Goal: Navigation & Orientation: Understand site structure

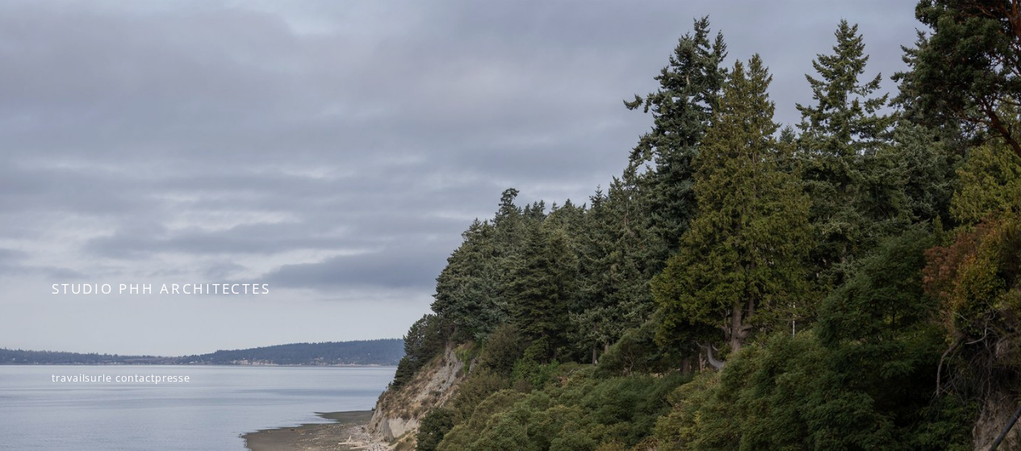
click at [387, 107] on div at bounding box center [510, 356] width 1021 height 713
click at [242, 295] on font "STUDIO PHH ARCHITECTES" at bounding box center [161, 288] width 219 height 19
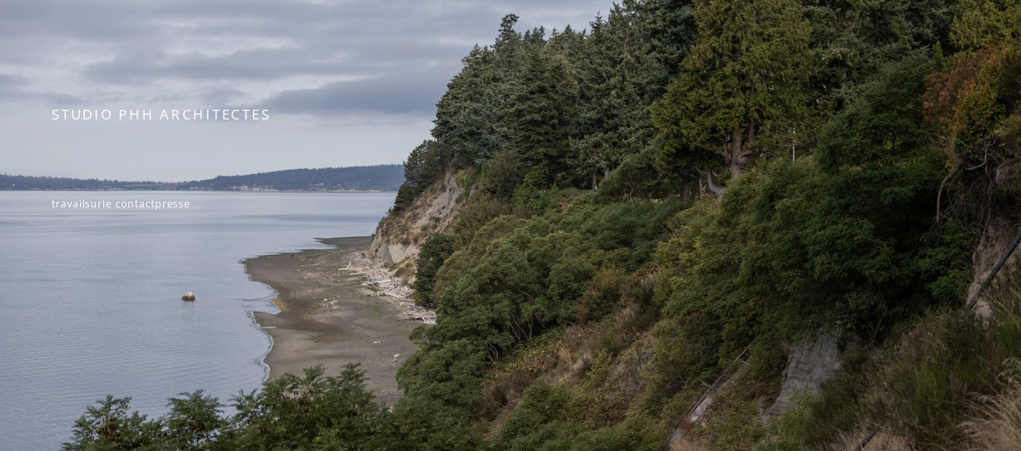
scroll to position [180, 0]
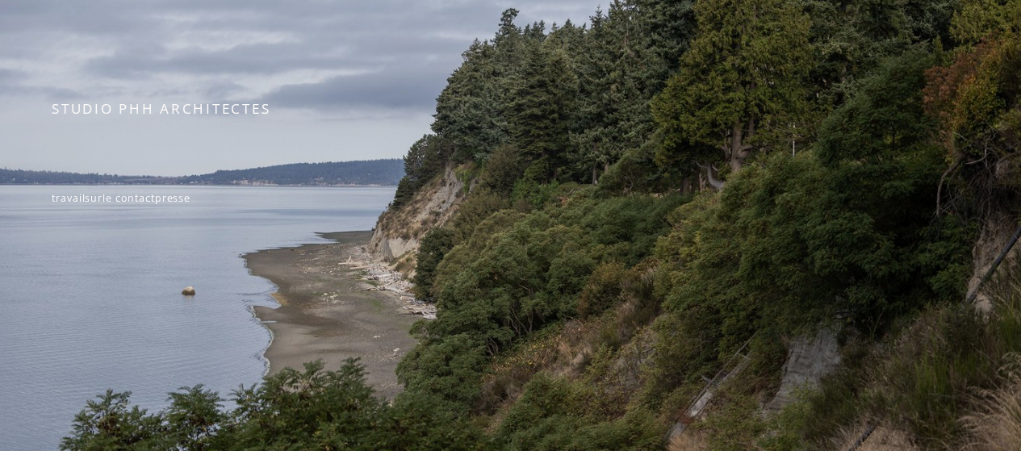
click at [155, 202] on font "le contact" at bounding box center [129, 198] width 52 height 14
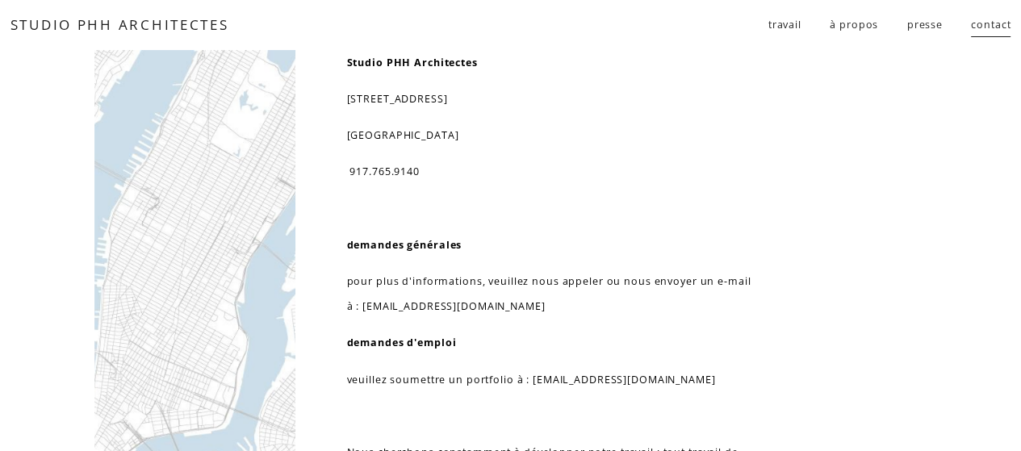
click at [0, 0] on font "Résidentiel" at bounding box center [0, 0] width 0 height 0
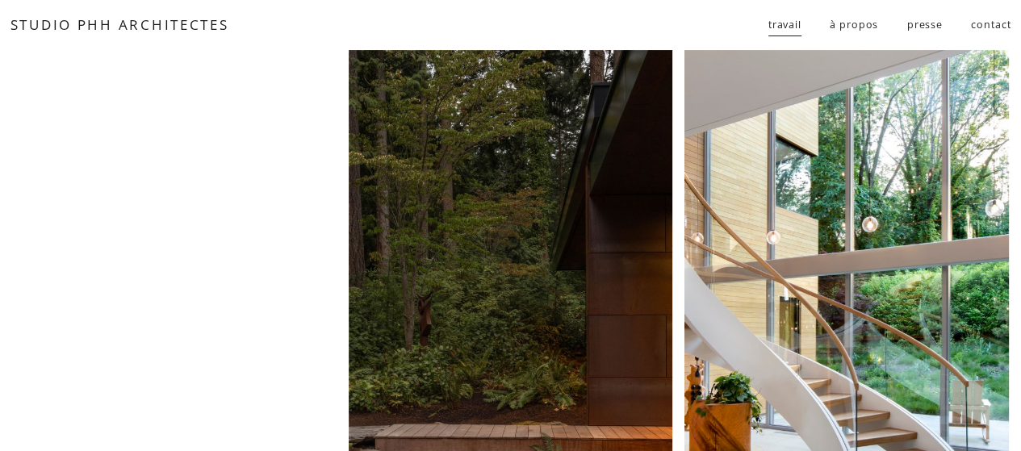
click at [0, 0] on font "publique" at bounding box center [0, 0] width 0 height 0
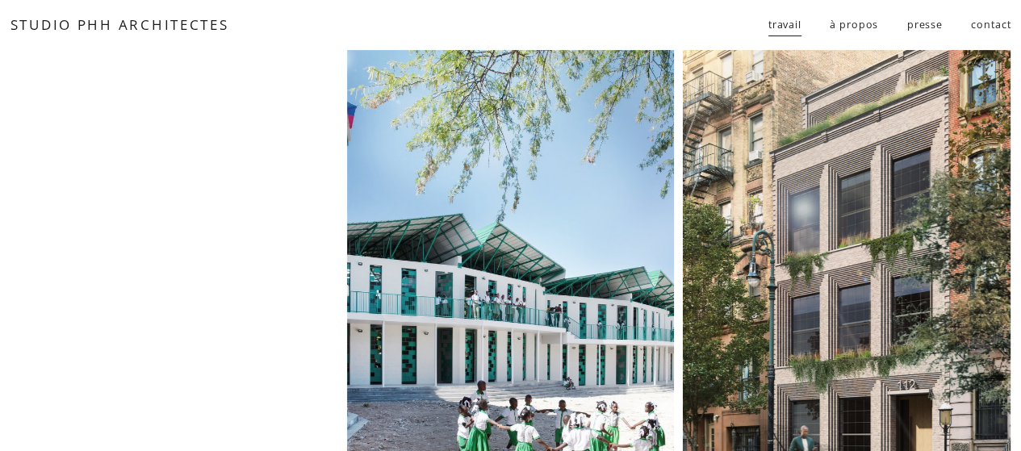
click at [850, 29] on font "à propos" at bounding box center [854, 25] width 48 height 14
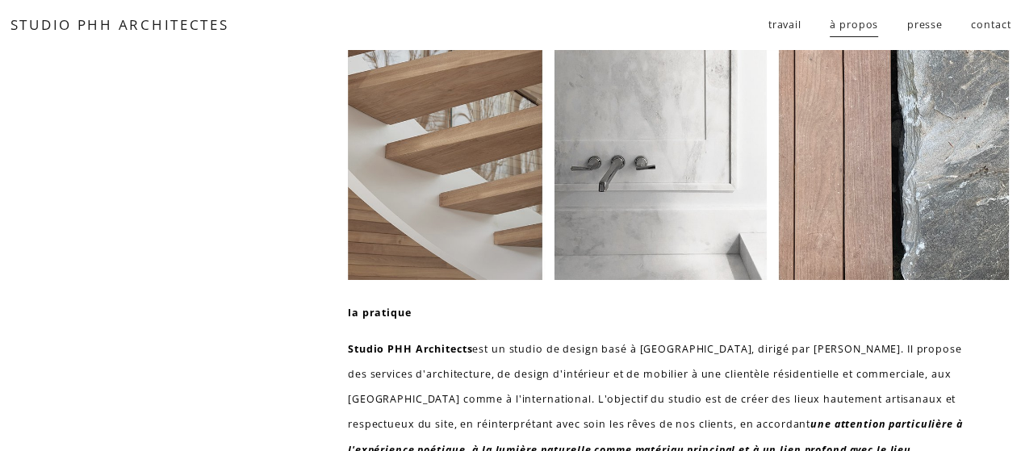
click at [923, 31] on font "presse" at bounding box center [925, 25] width 36 height 14
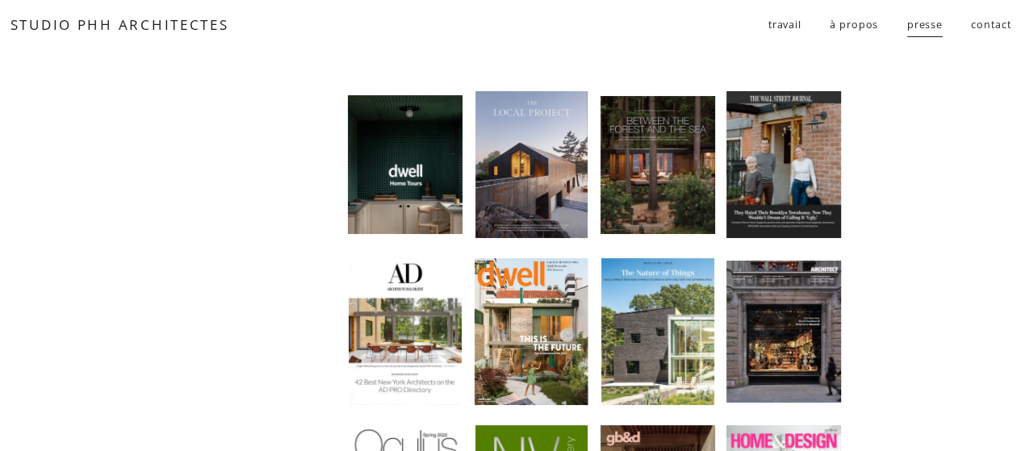
click at [991, 27] on font "contact" at bounding box center [991, 25] width 40 height 14
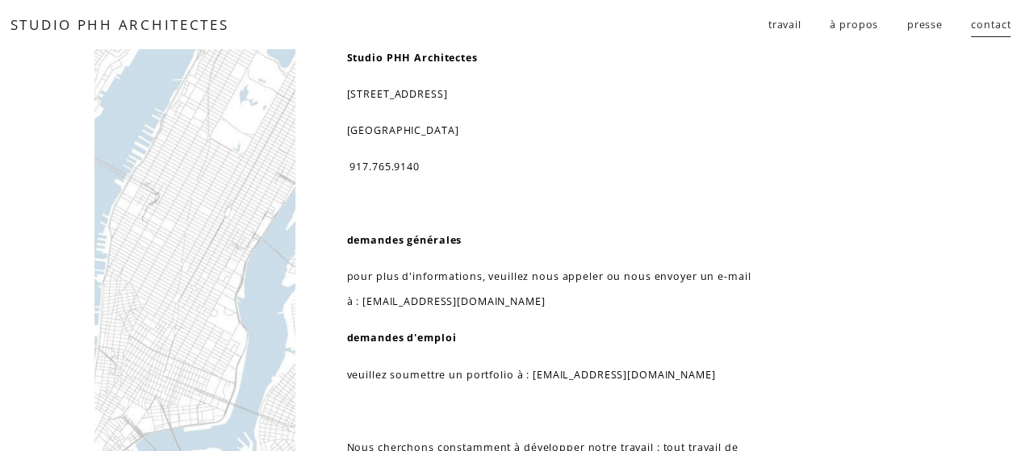
scroll to position [4, 0]
click at [772, 20] on font "travail" at bounding box center [784, 25] width 33 height 14
click at [0, 0] on font "Résidentiel" at bounding box center [0, 0] width 0 height 0
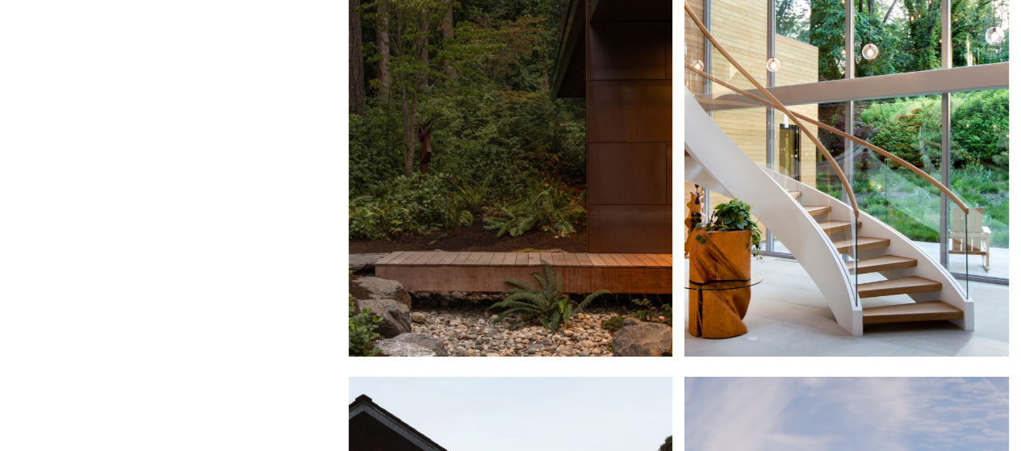
scroll to position [178, 0]
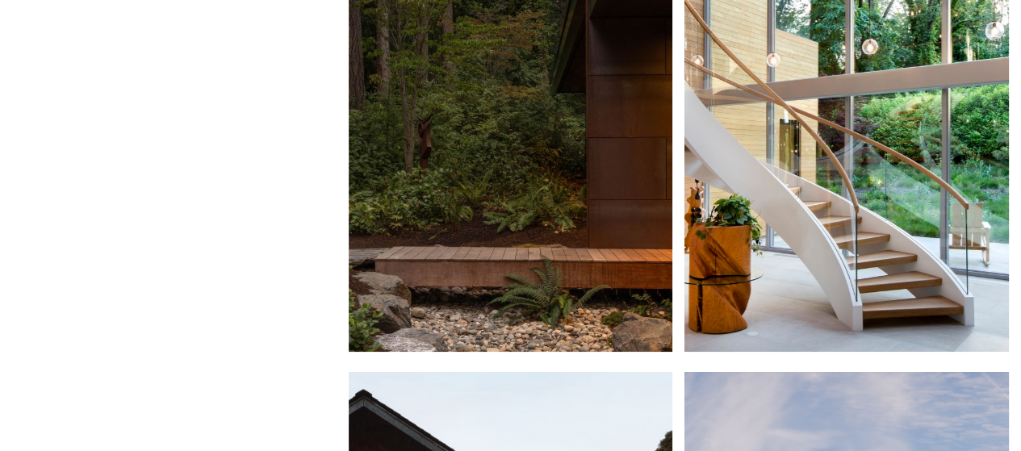
click at [487, 141] on div at bounding box center [511, 112] width 324 height 480
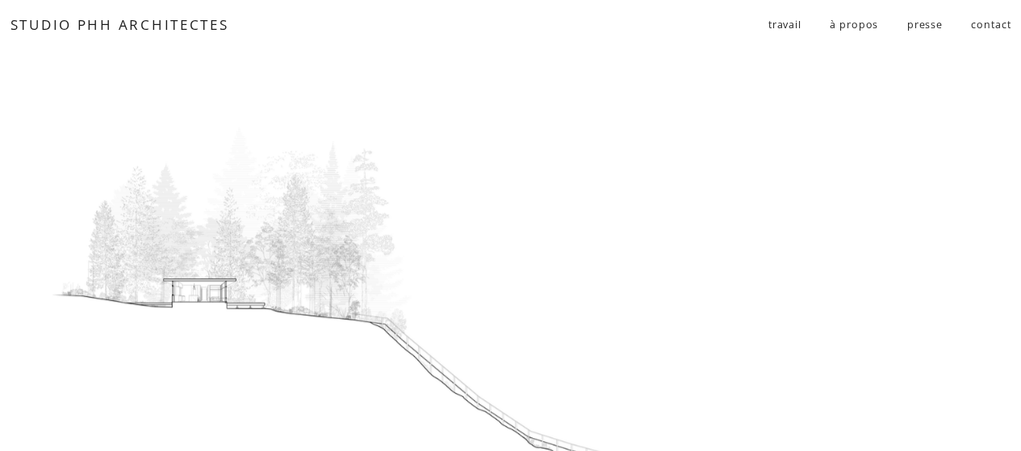
scroll to position [627, 0]
click at [0, 0] on font "Résidentiel" at bounding box center [0, 0] width 0 height 0
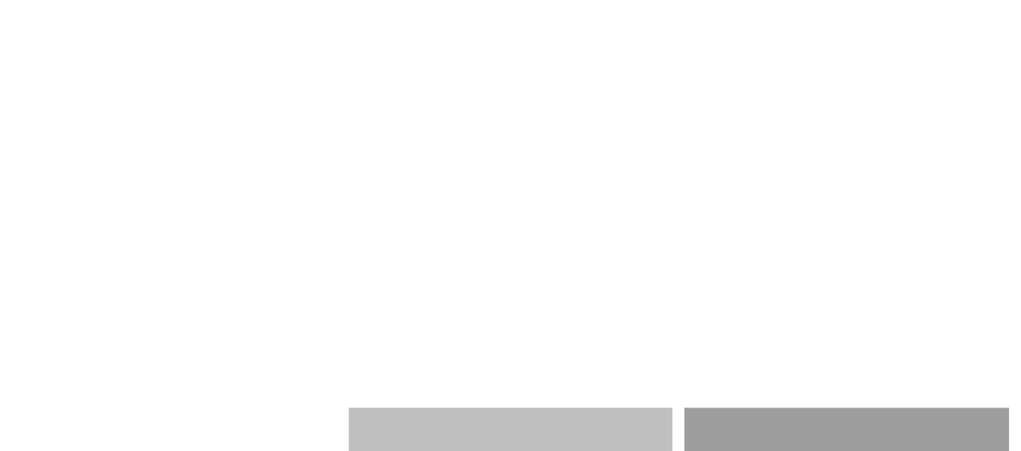
scroll to position [1642, 0]
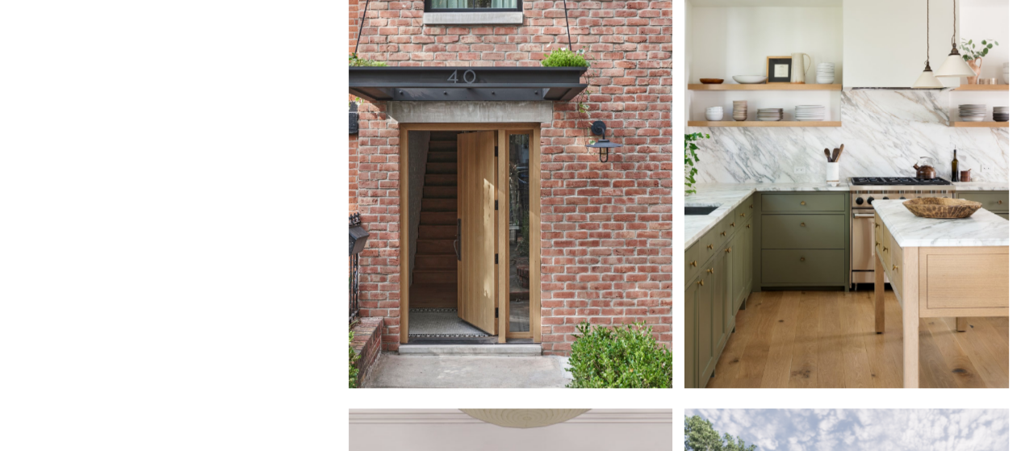
click at [533, 196] on div at bounding box center [511, 148] width 324 height 480
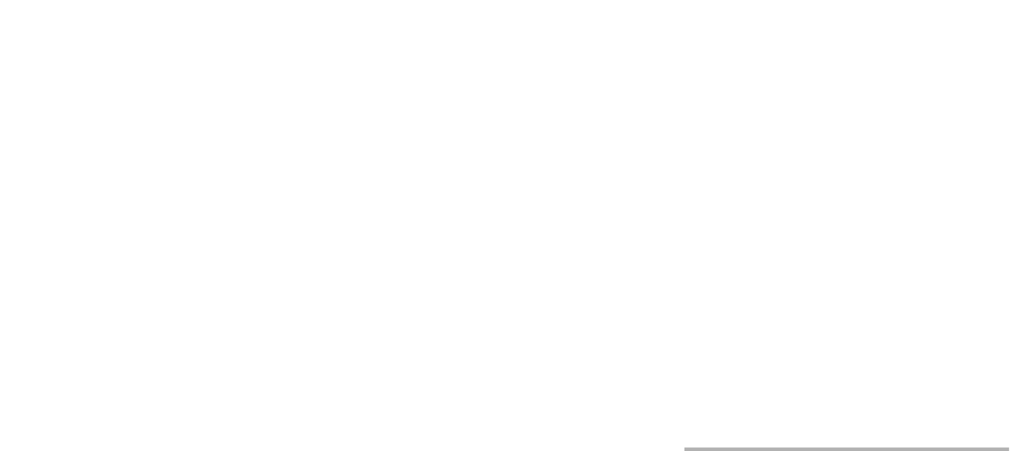
scroll to position [2604, 0]
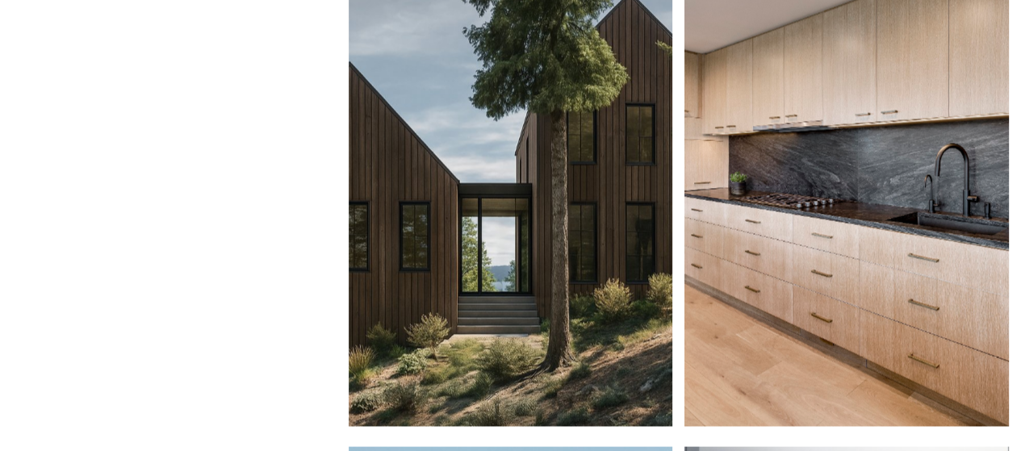
click at [479, 217] on div at bounding box center [511, 187] width 324 height 480
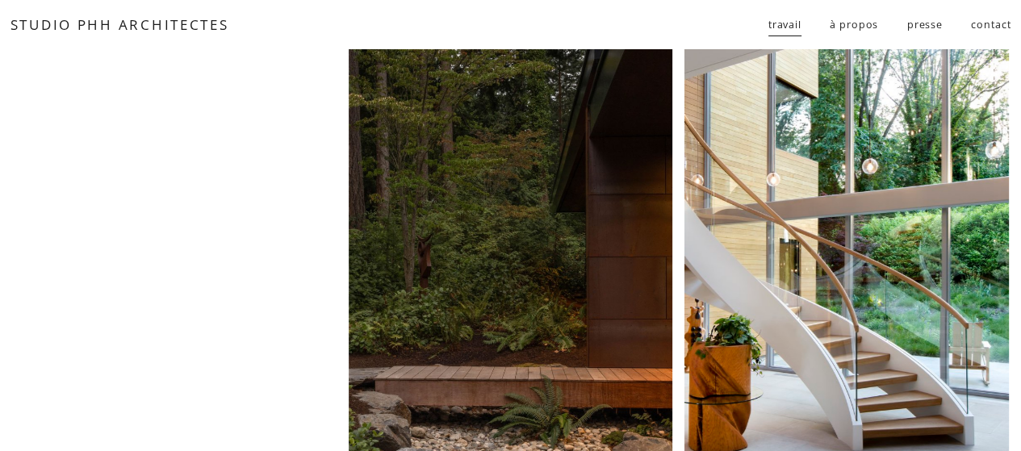
scroll to position [0, 0]
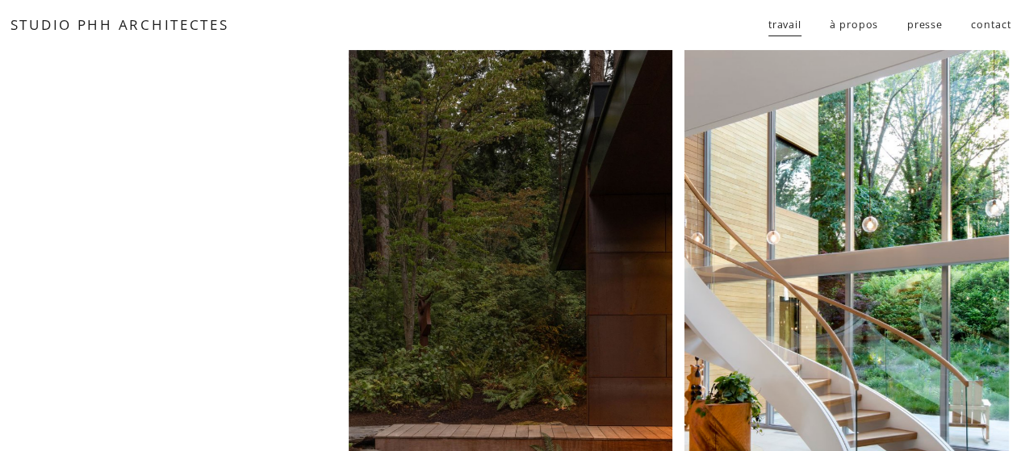
click at [0, 0] on font "folies" at bounding box center [0, 0] width 0 height 0
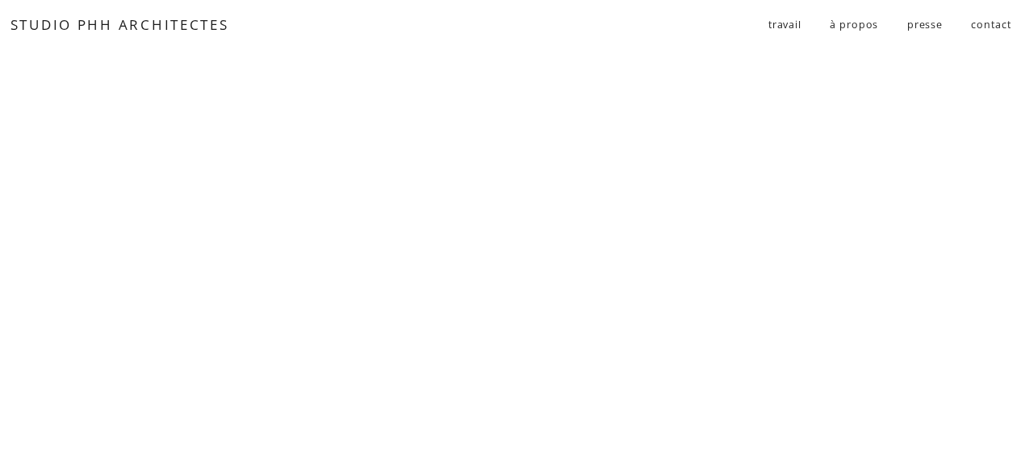
scroll to position [3370, 0]
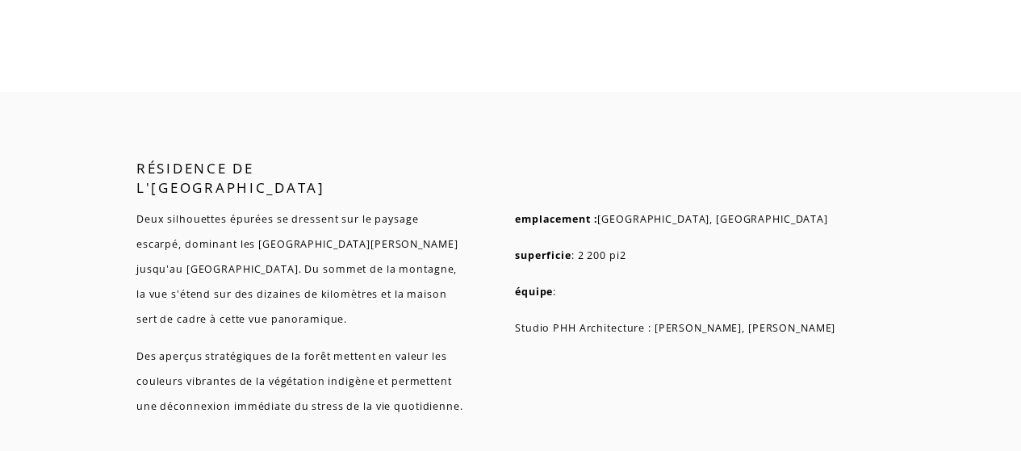
scroll to position [5147, 0]
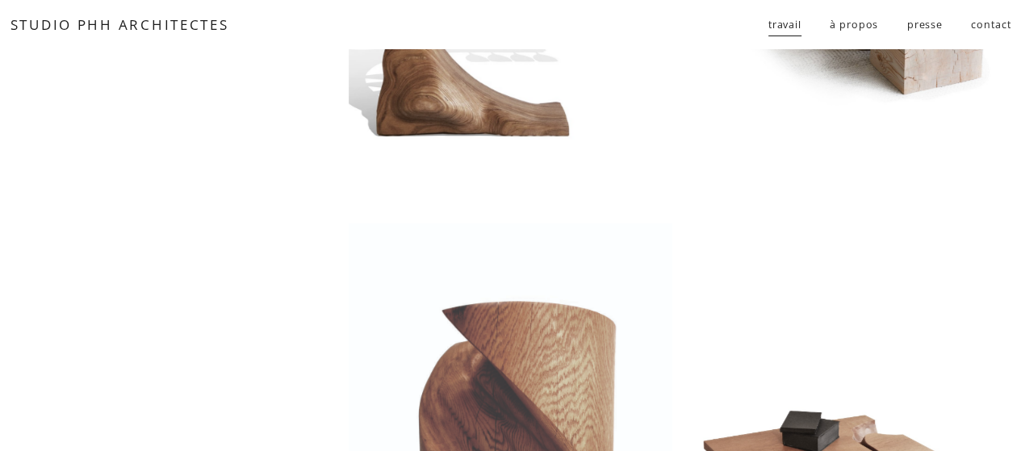
scroll to position [324, 0]
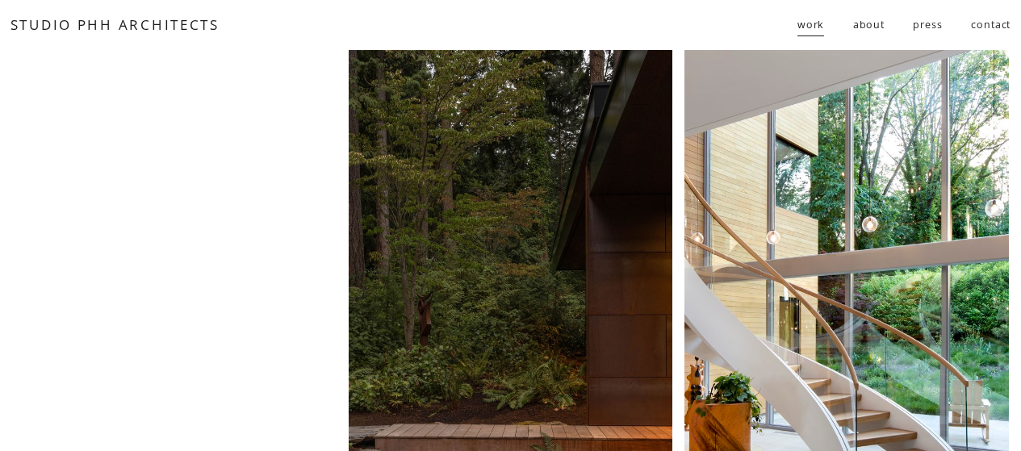
scroll to position [178, 0]
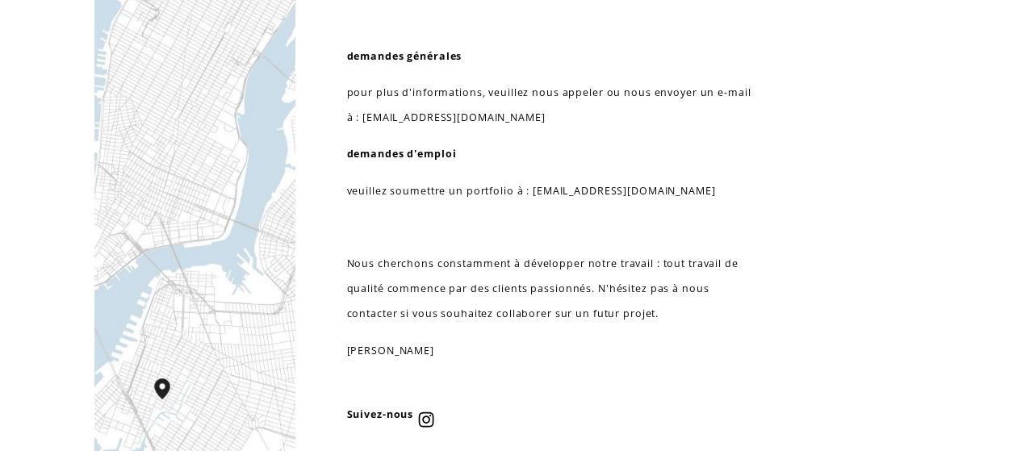
scroll to position [226, 0]
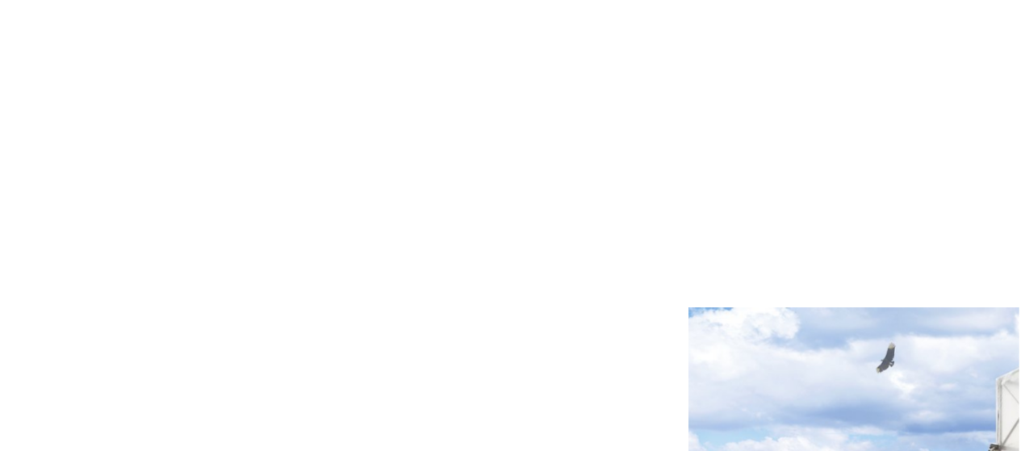
scroll to position [2244, 0]
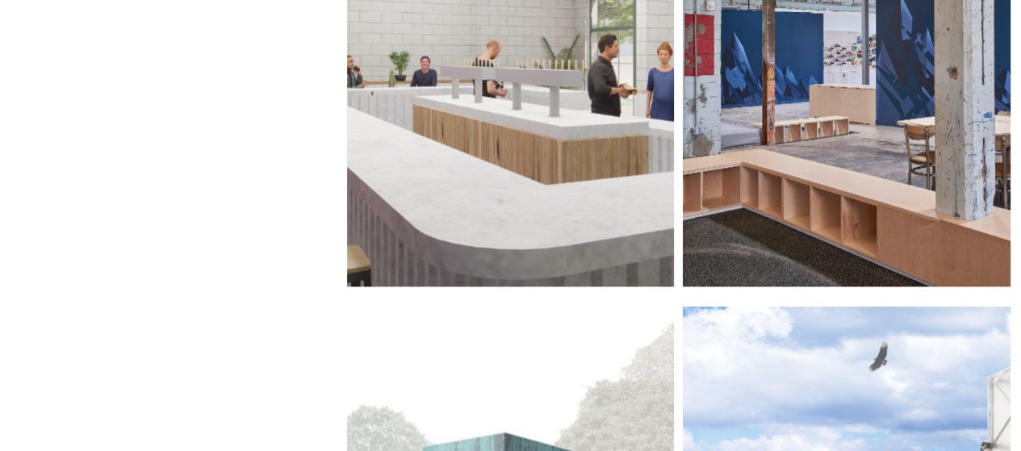
click at [843, 112] on div at bounding box center [847, 47] width 328 height 480
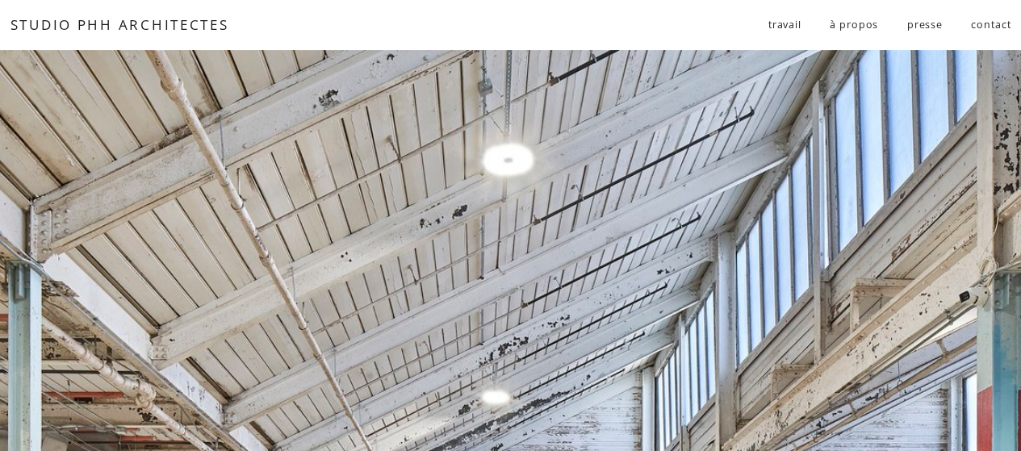
drag, startPoint x: 958, startPoint y: 208, endPoint x: 953, endPoint y: 178, distance: 30.3
click at [953, 178] on div at bounding box center [510, 436] width 1021 height 772
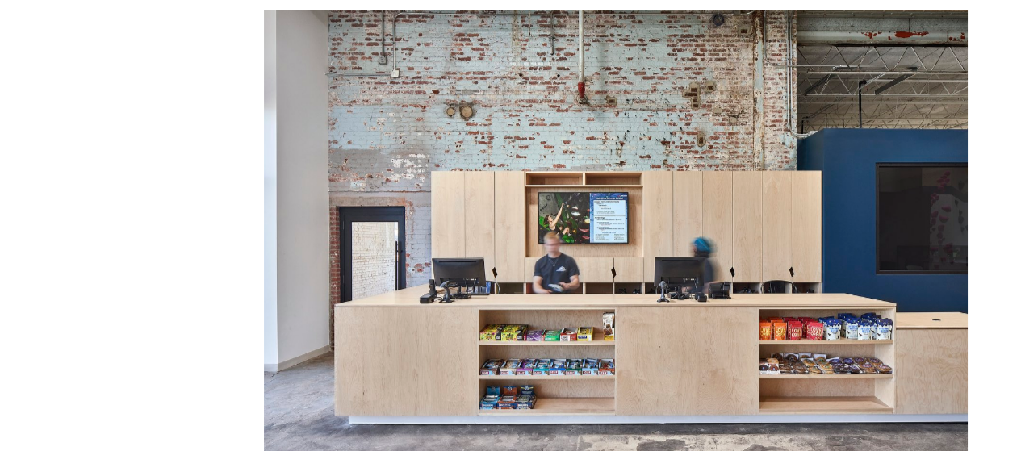
scroll to position [872, 0]
